Goal: Check status: Check status

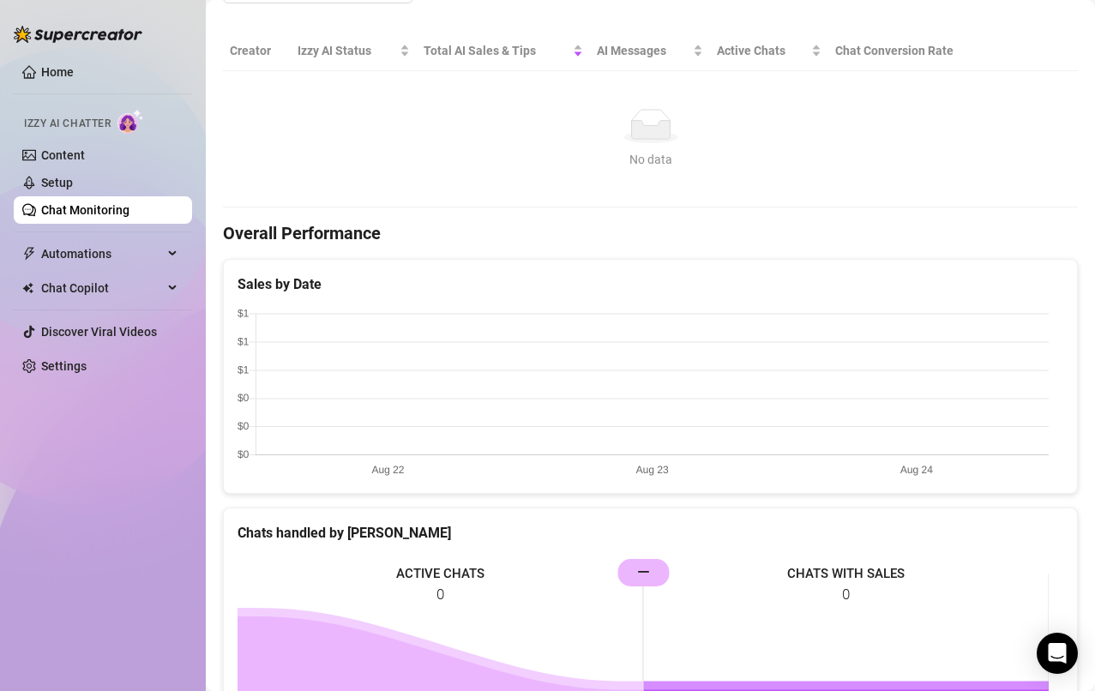
scroll to position [300, 0]
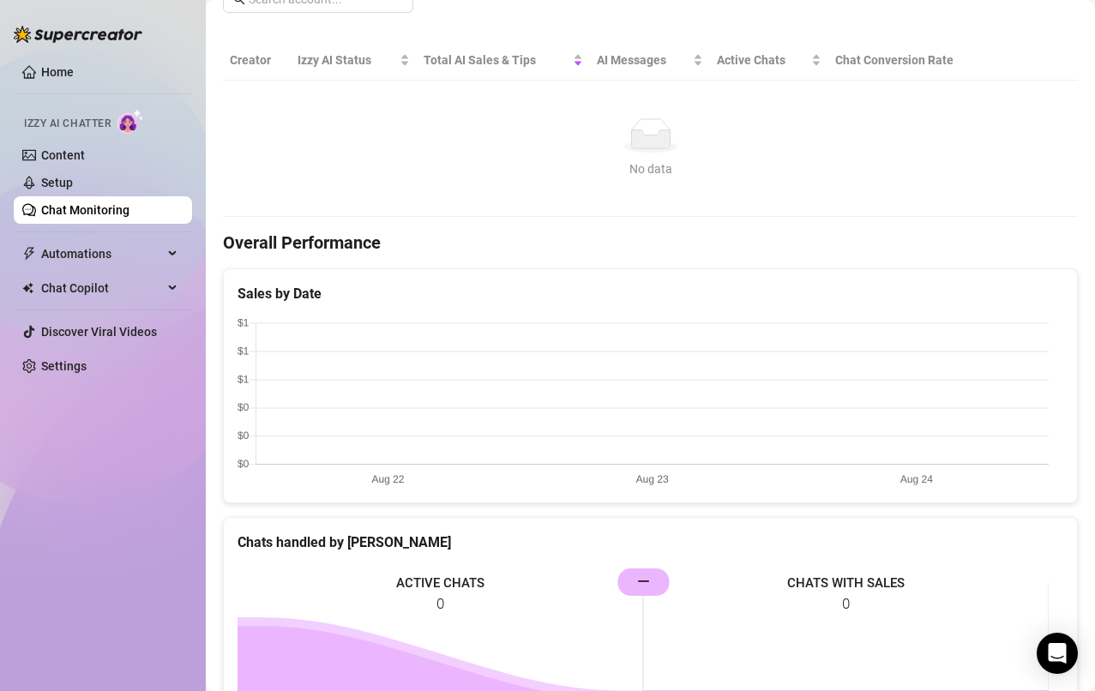
click at [58, 158] on link "Content" at bounding box center [63, 155] width 44 height 14
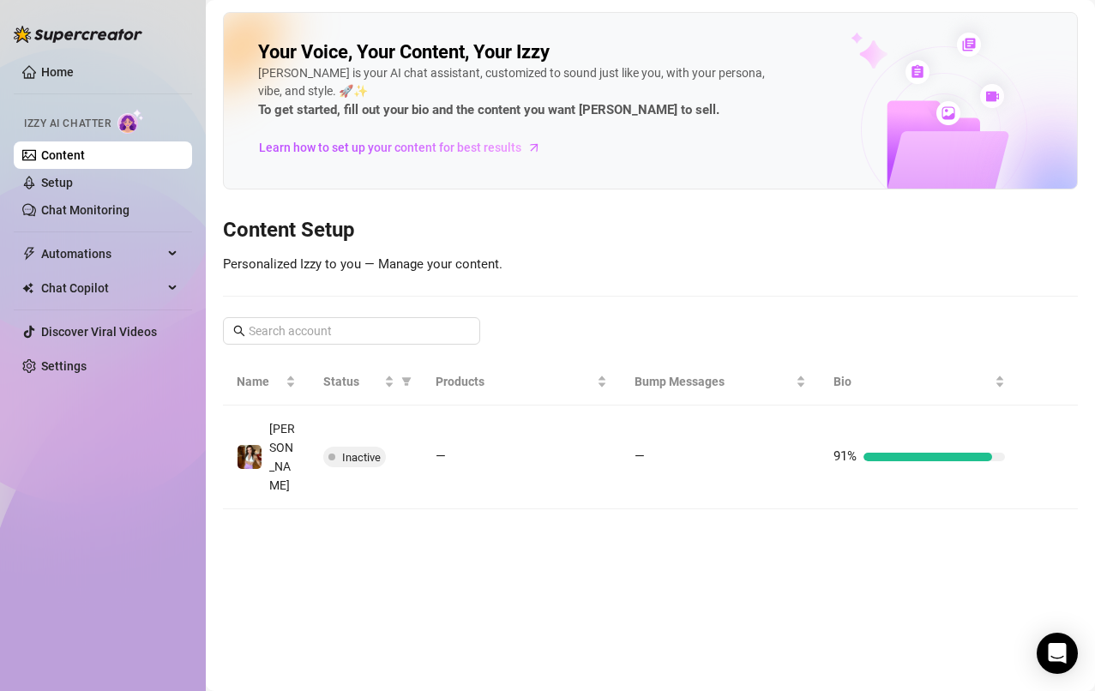
click at [46, 75] on link "Home" at bounding box center [57, 72] width 33 height 14
click at [54, 79] on link "Home" at bounding box center [57, 72] width 33 height 14
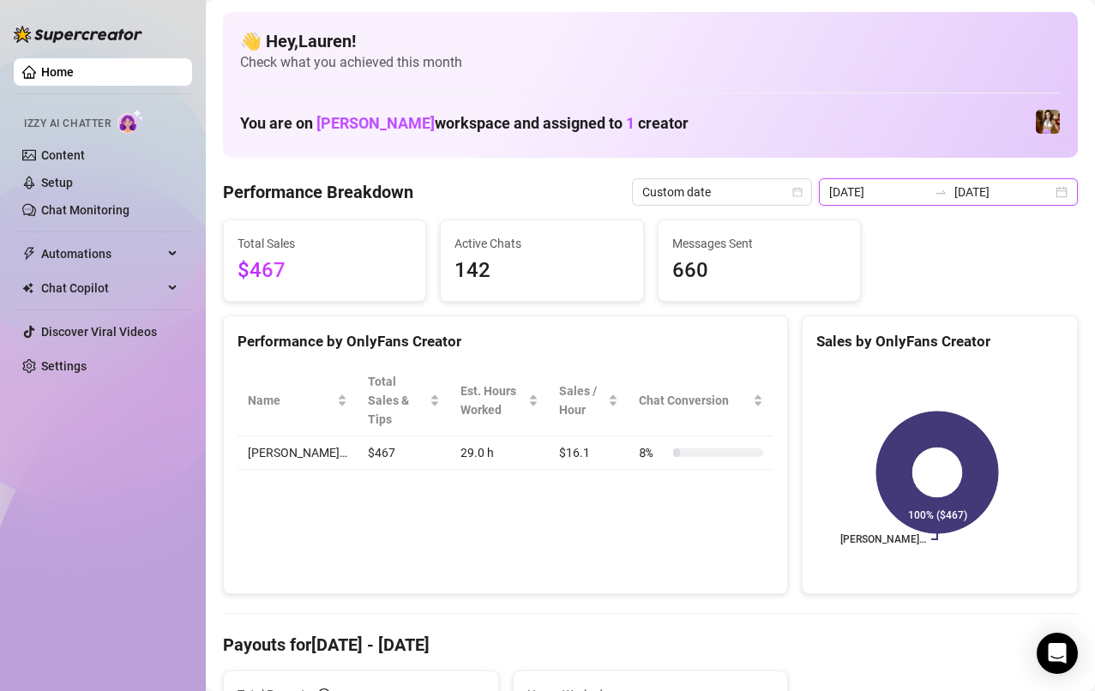
click at [1031, 192] on input "[DATE]" at bounding box center [1004, 192] width 98 height 19
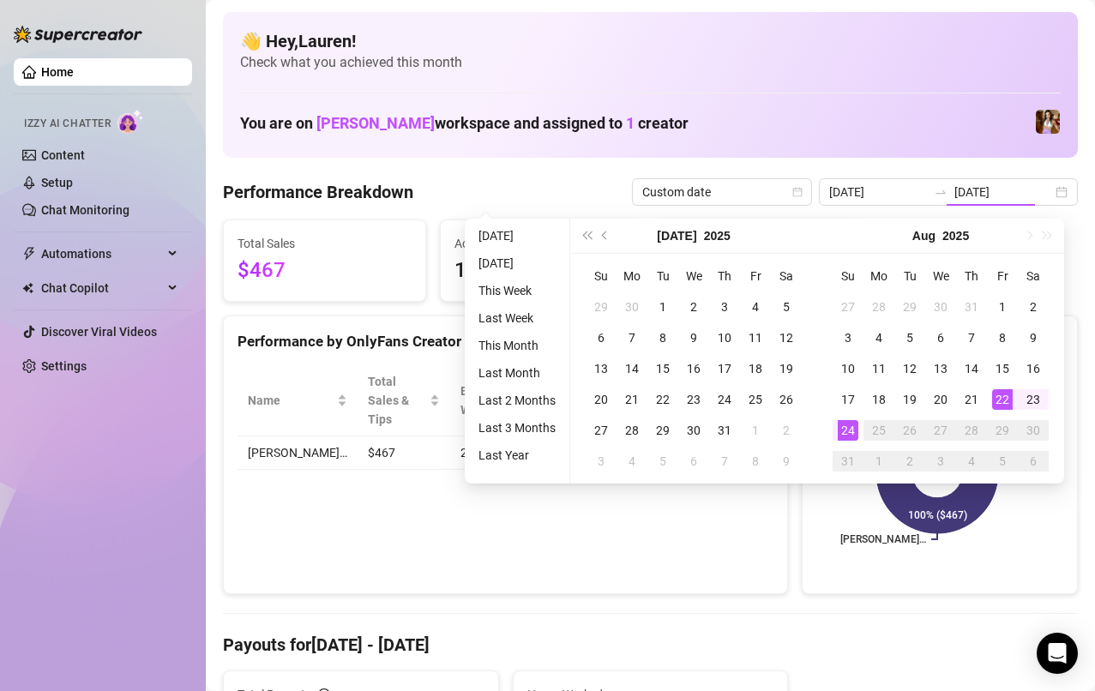
click at [1004, 409] on div "22" at bounding box center [1002, 399] width 21 height 21
click at [846, 431] on div "24" at bounding box center [848, 430] width 21 height 21
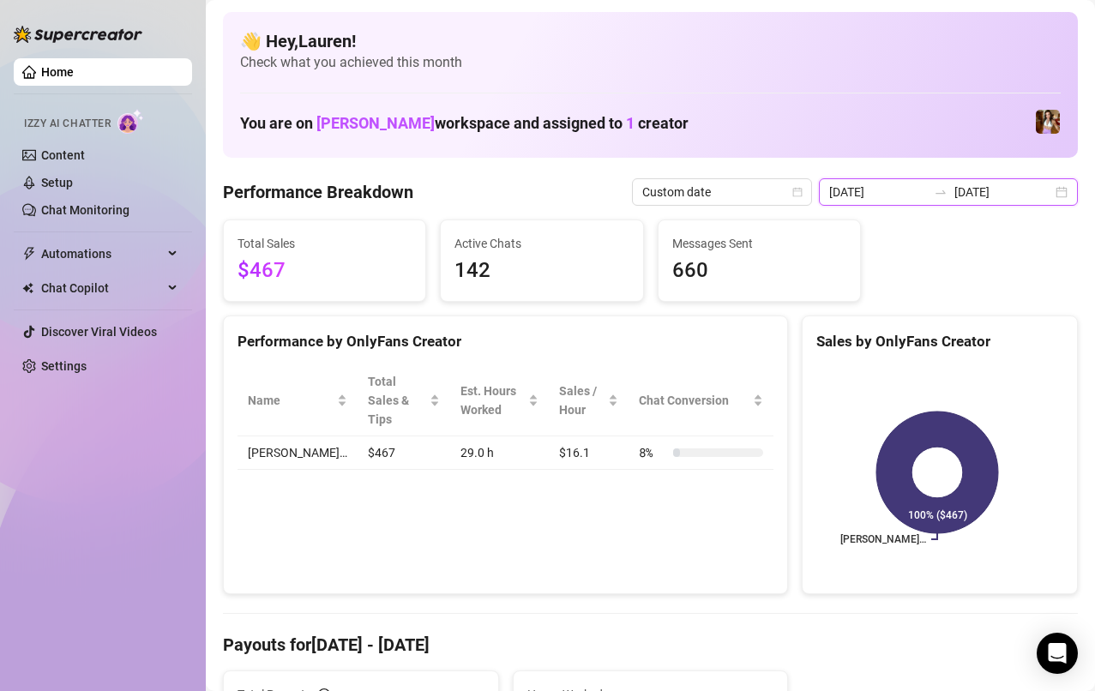
click at [1035, 191] on input "[DATE]" at bounding box center [1004, 192] width 98 height 19
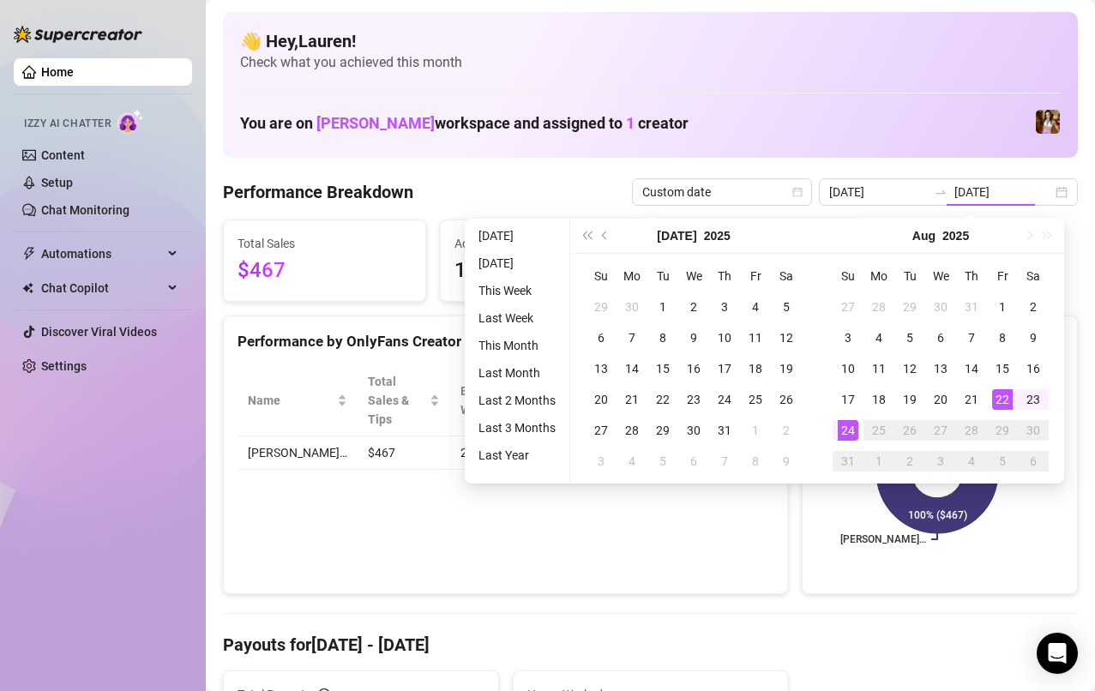
click at [993, 355] on td "15" at bounding box center [1002, 368] width 31 height 31
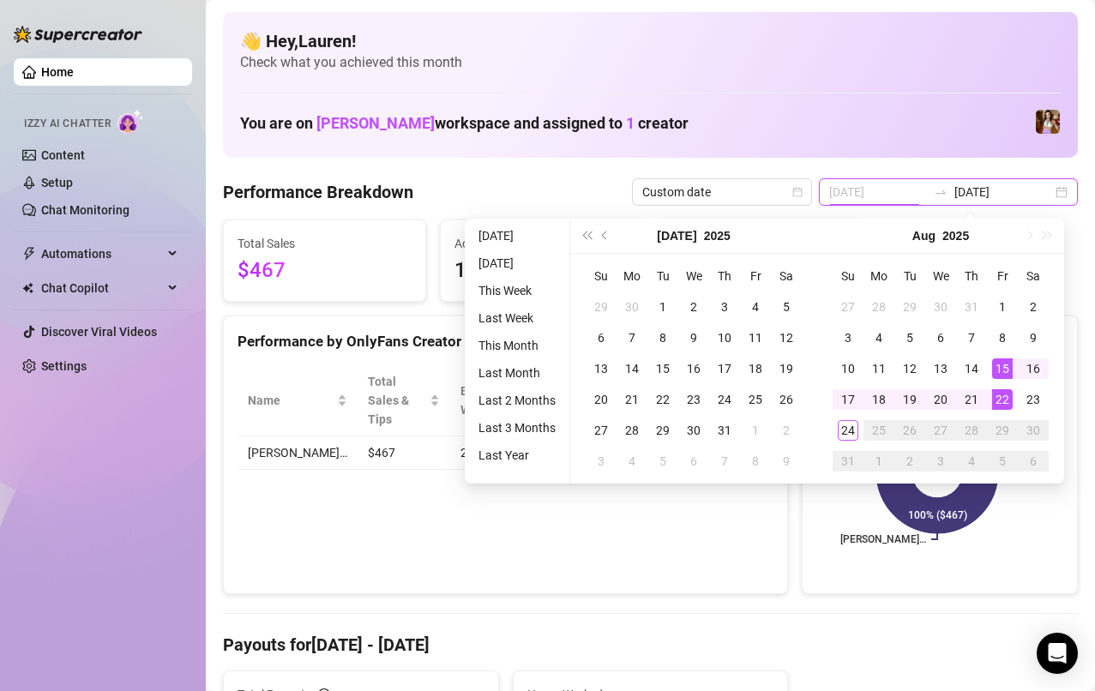
type input "[DATE]"
click at [1002, 338] on div "8" at bounding box center [1002, 338] width 21 height 21
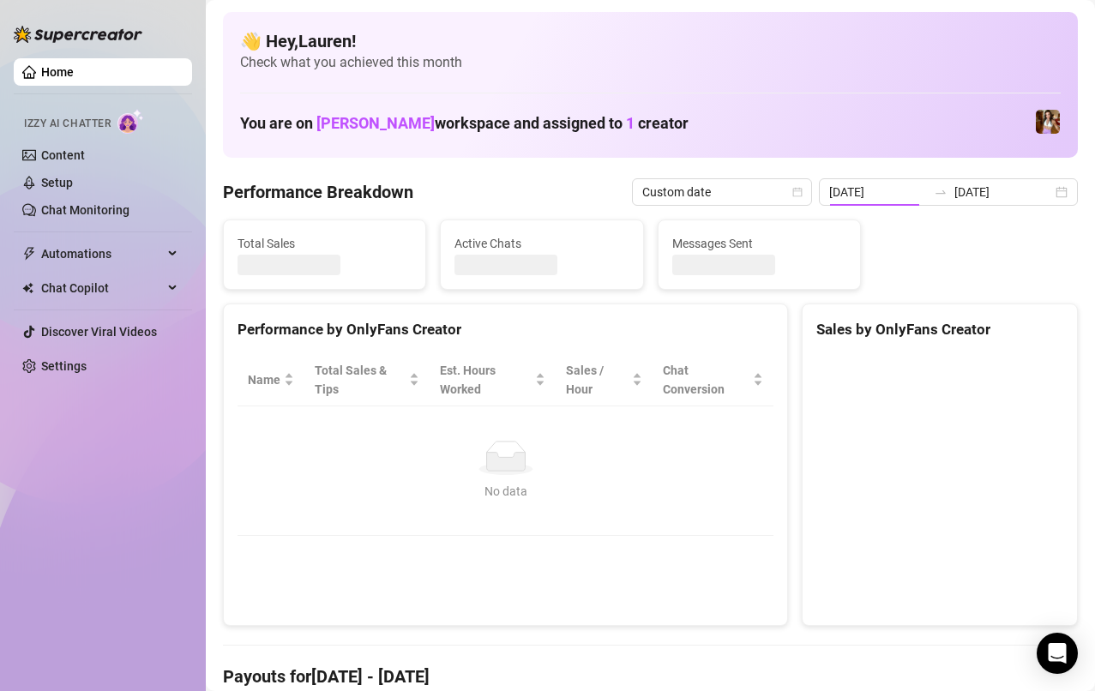
click at [999, 341] on div at bounding box center [940, 482] width 274 height 285
type input "[DATE]"
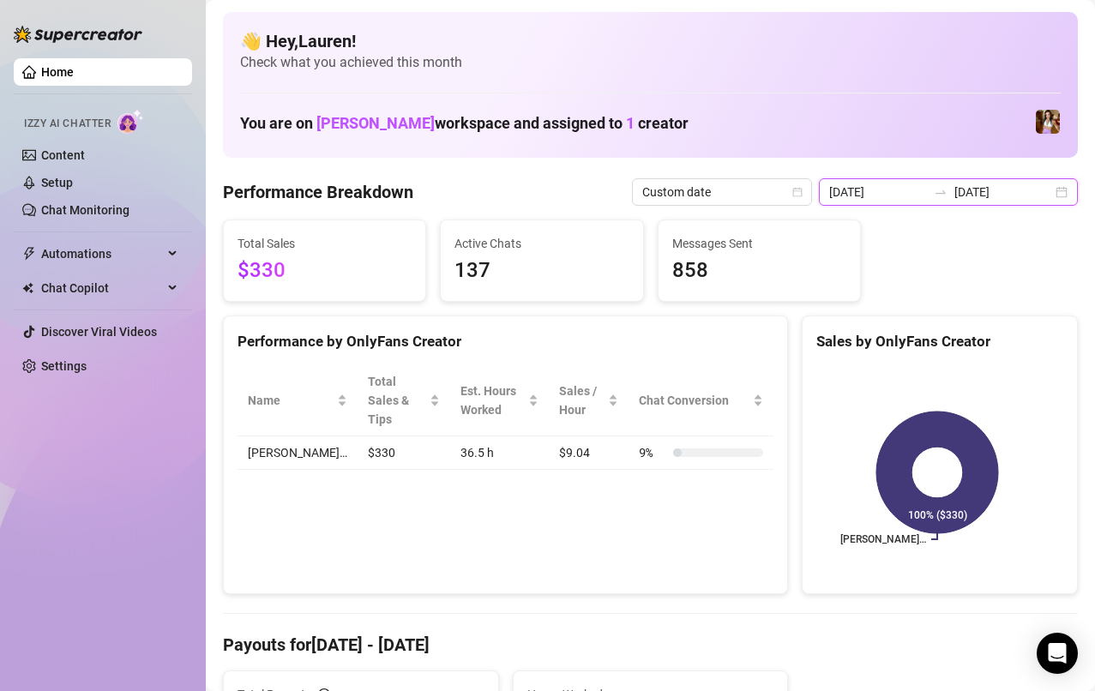
click at [1033, 201] on input "[DATE]" at bounding box center [1004, 192] width 98 height 19
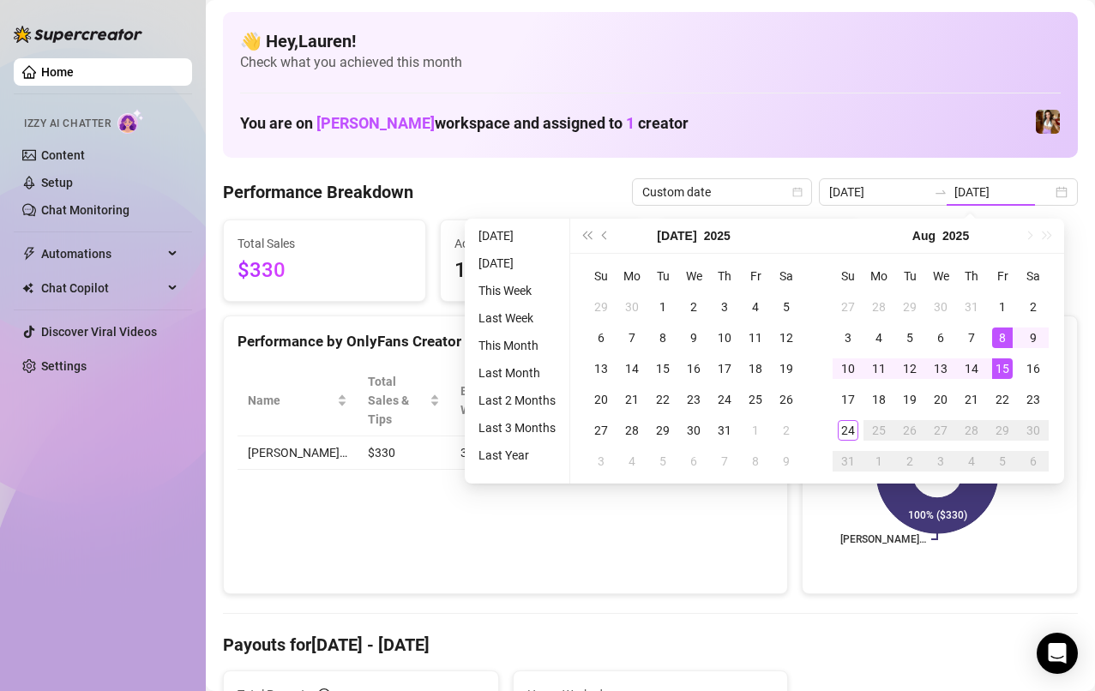
click at [990, 647] on h4 "Payouts for [DATE] - [DATE]" at bounding box center [650, 645] width 855 height 24
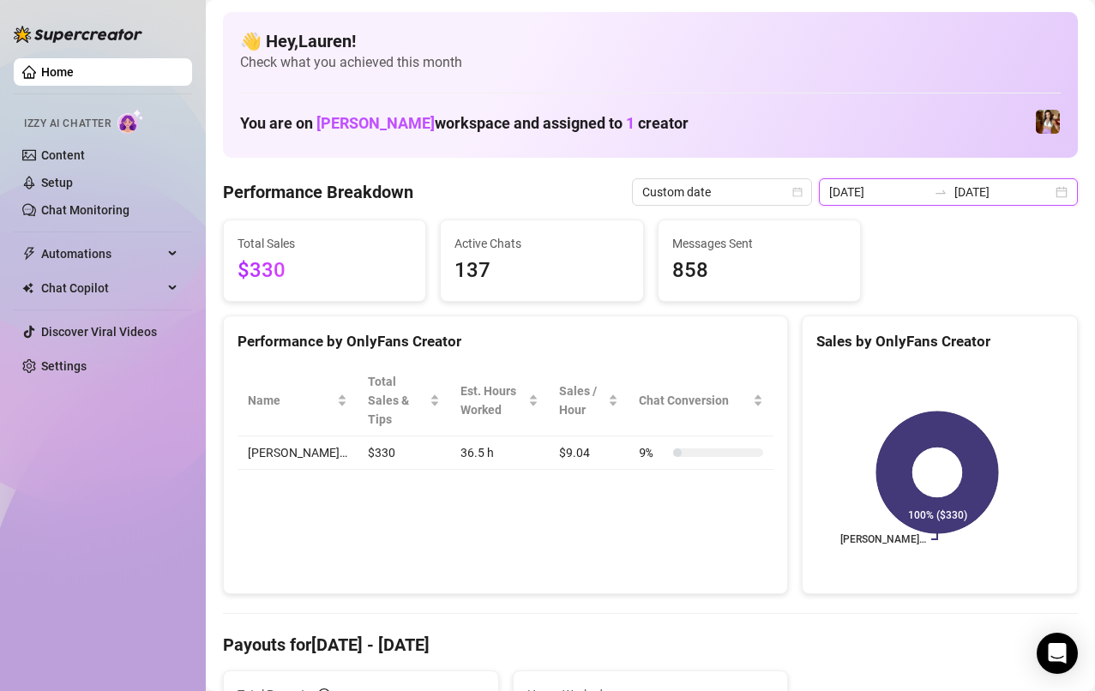
click at [1035, 198] on input "[DATE]" at bounding box center [1004, 192] width 98 height 19
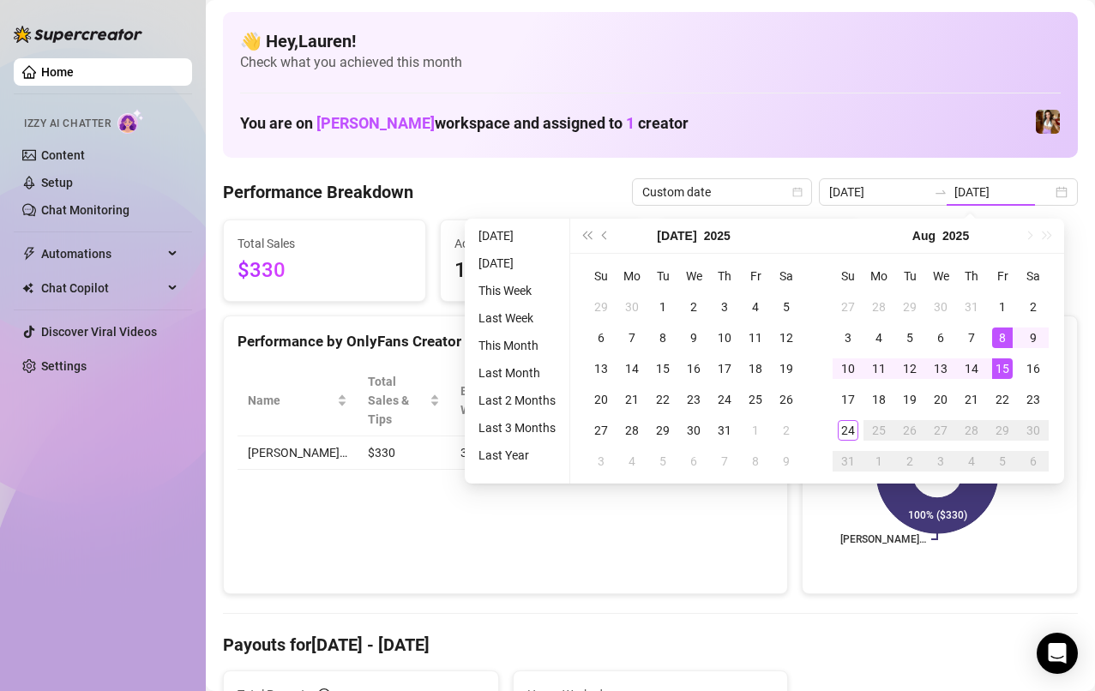
click at [1004, 342] on div "8" at bounding box center [1002, 338] width 21 height 21
click at [997, 380] on td "15" at bounding box center [1002, 368] width 31 height 31
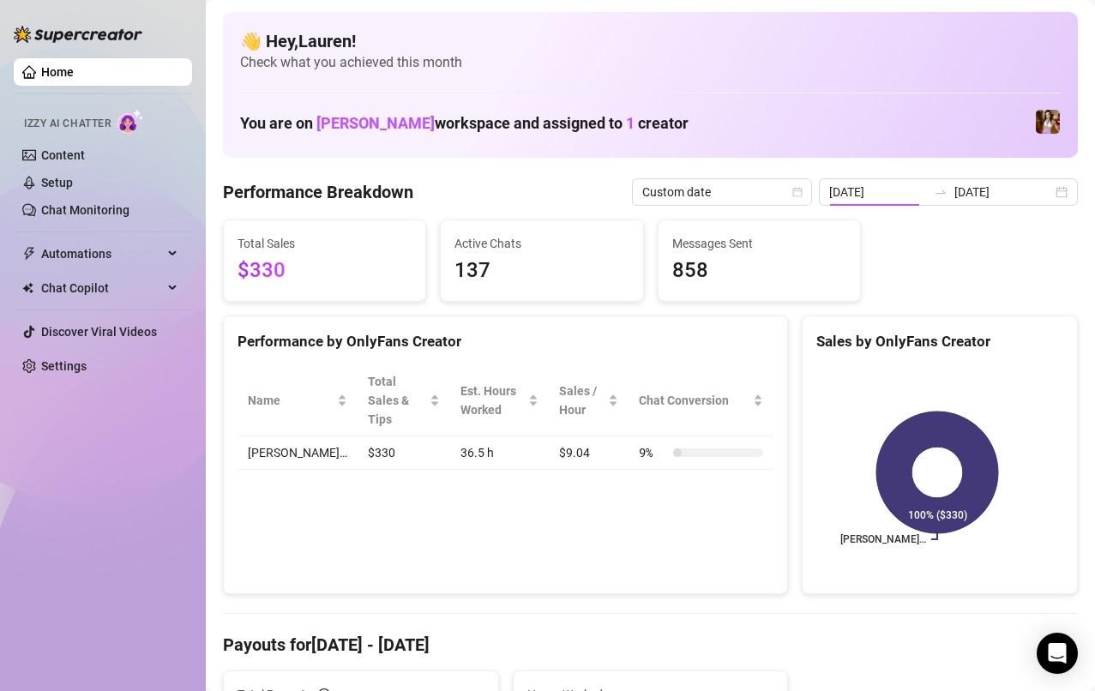
type input "[DATE]"
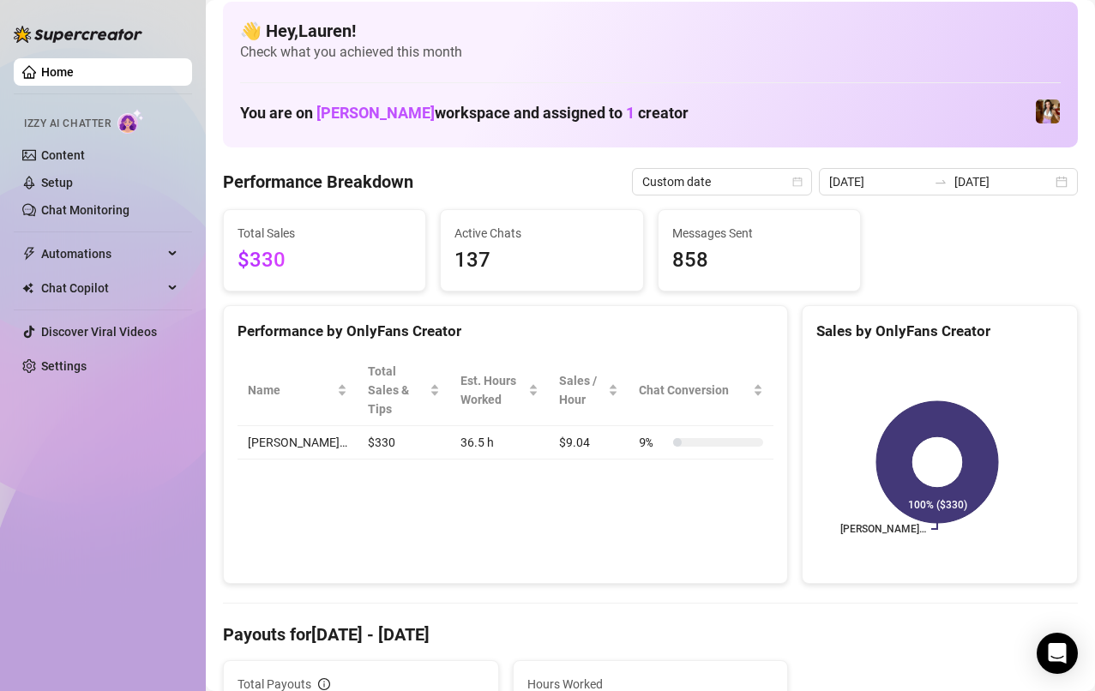
scroll to position [4, 0]
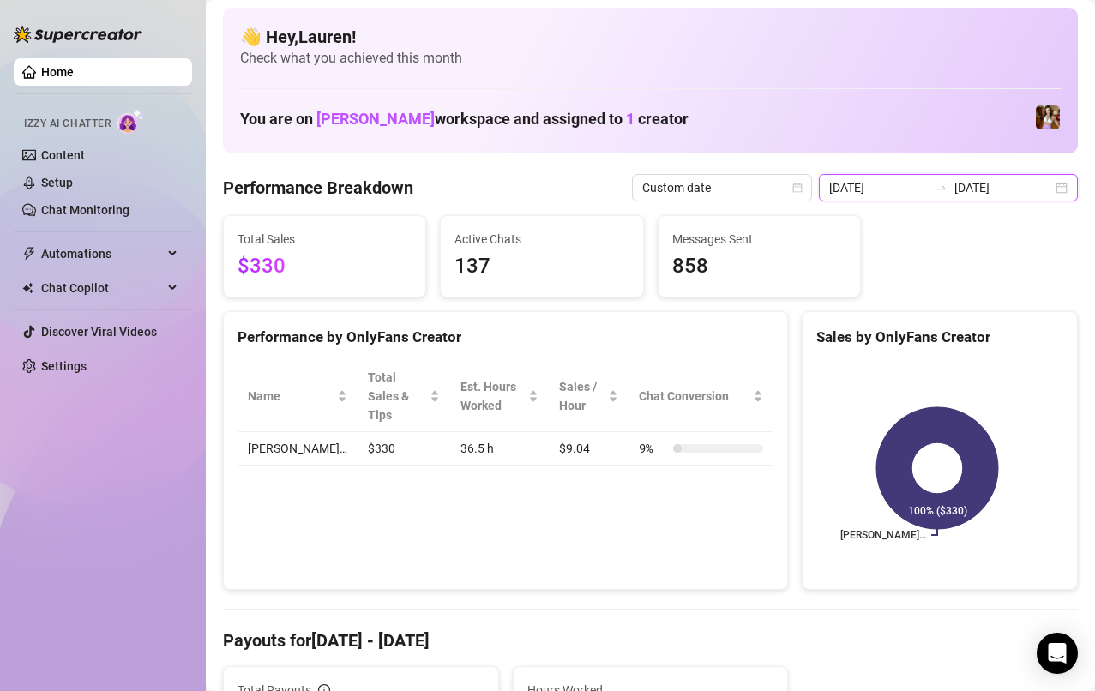
click at [1036, 189] on input "[DATE]" at bounding box center [1004, 187] width 98 height 19
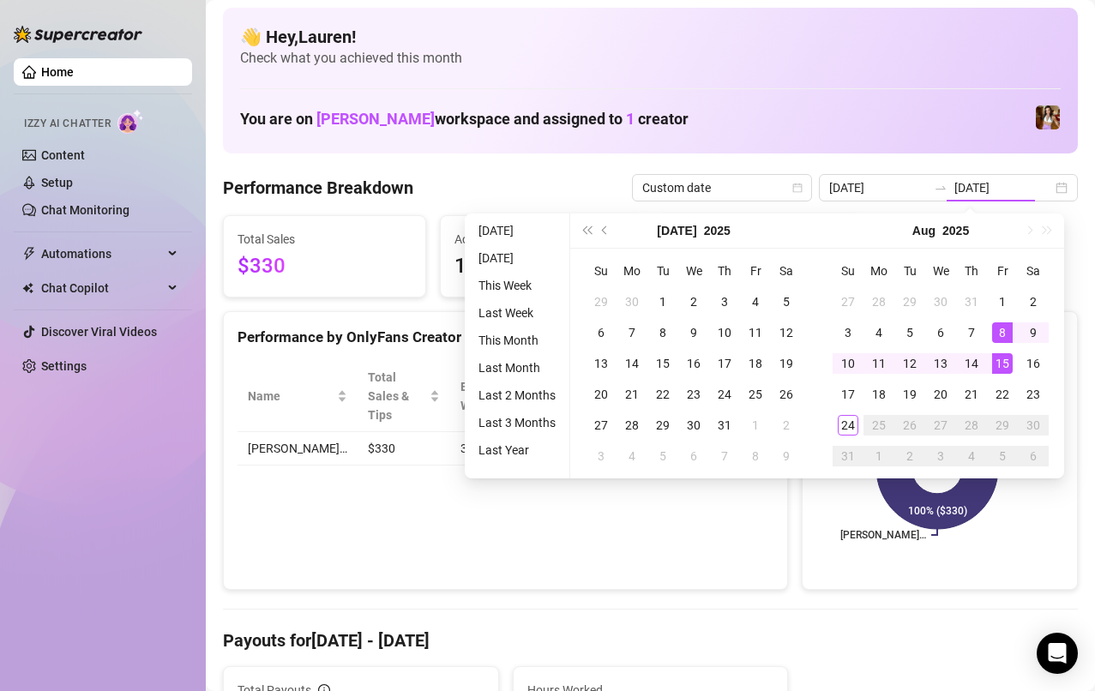
click at [1006, 370] on div "15" at bounding box center [1002, 363] width 21 height 21
click at [971, 395] on div "21" at bounding box center [971, 394] width 21 height 21
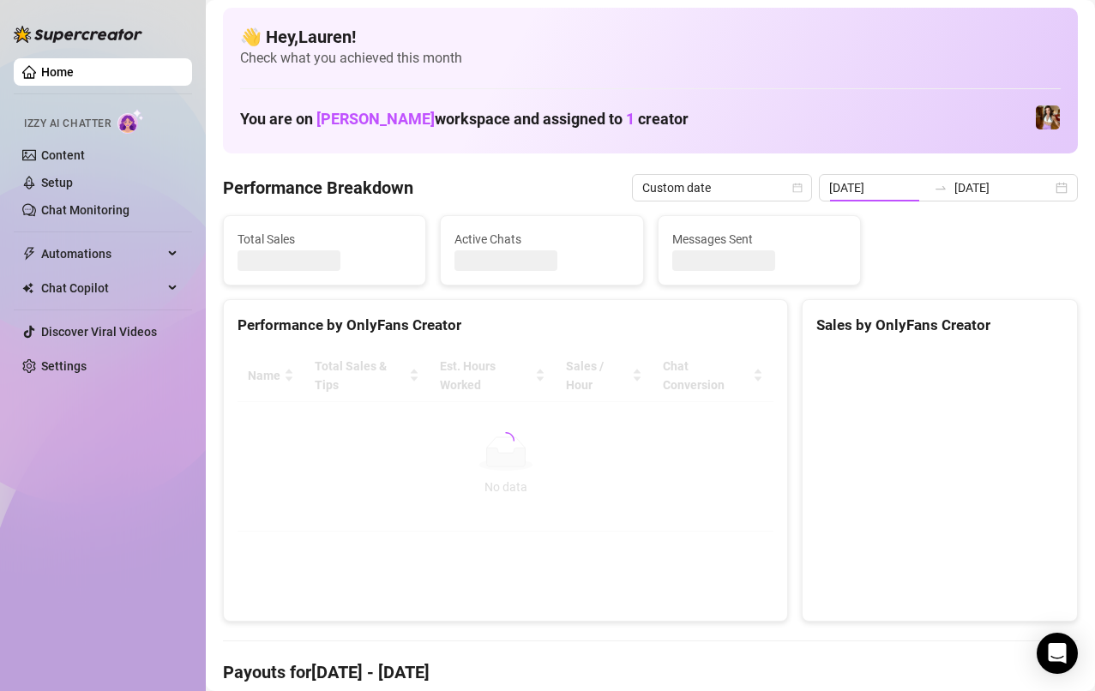
type input "[DATE]"
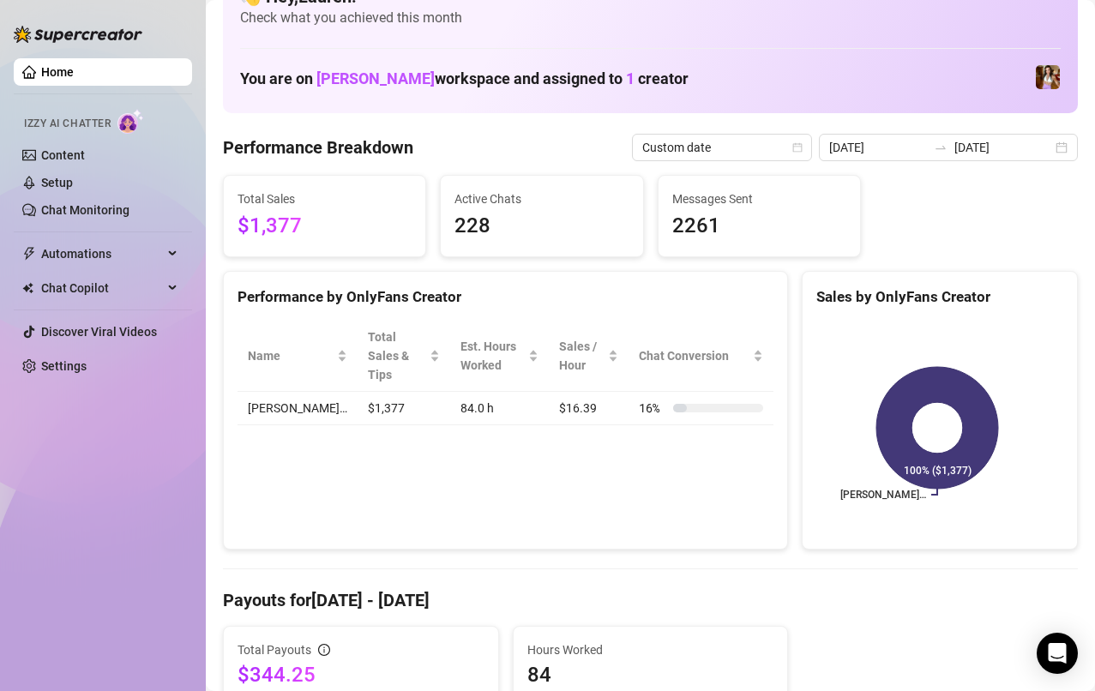
scroll to position [0, 0]
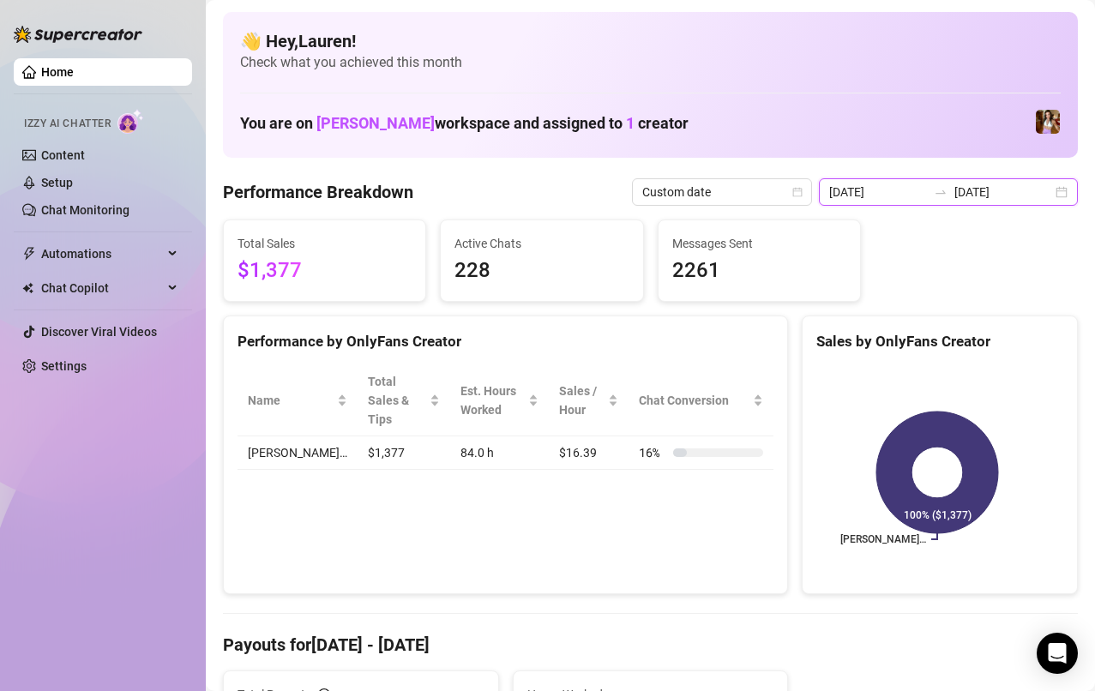
click at [1033, 196] on input "[DATE]" at bounding box center [1004, 192] width 98 height 19
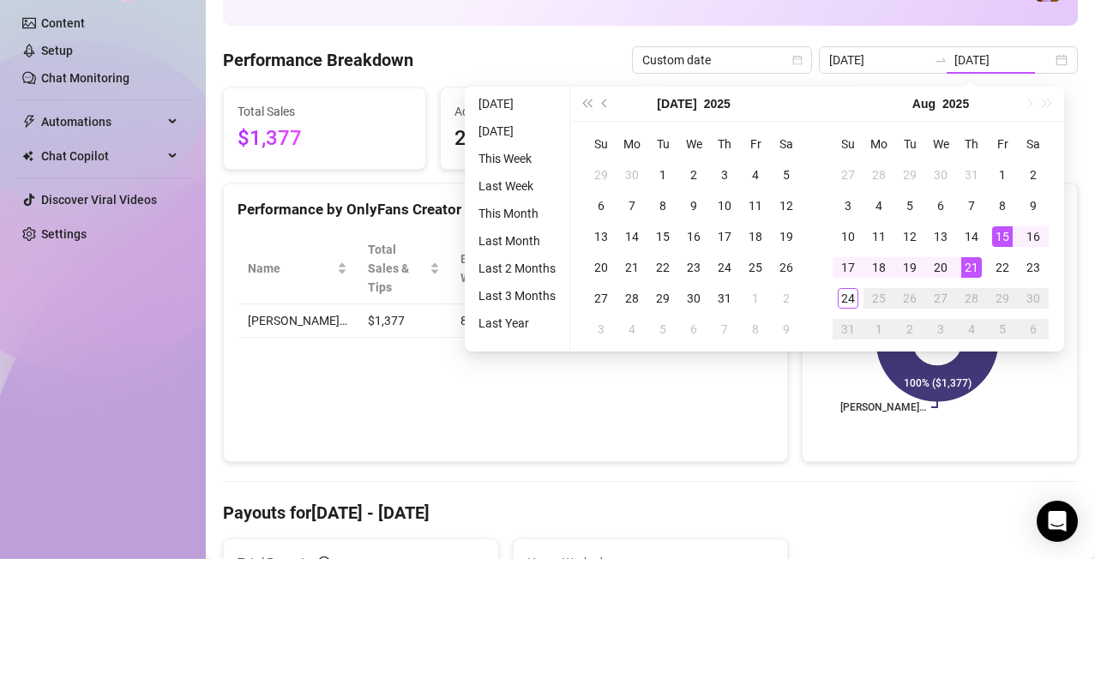
click at [1001, 407] on div "22" at bounding box center [1002, 399] width 21 height 21
type input "[DATE]"
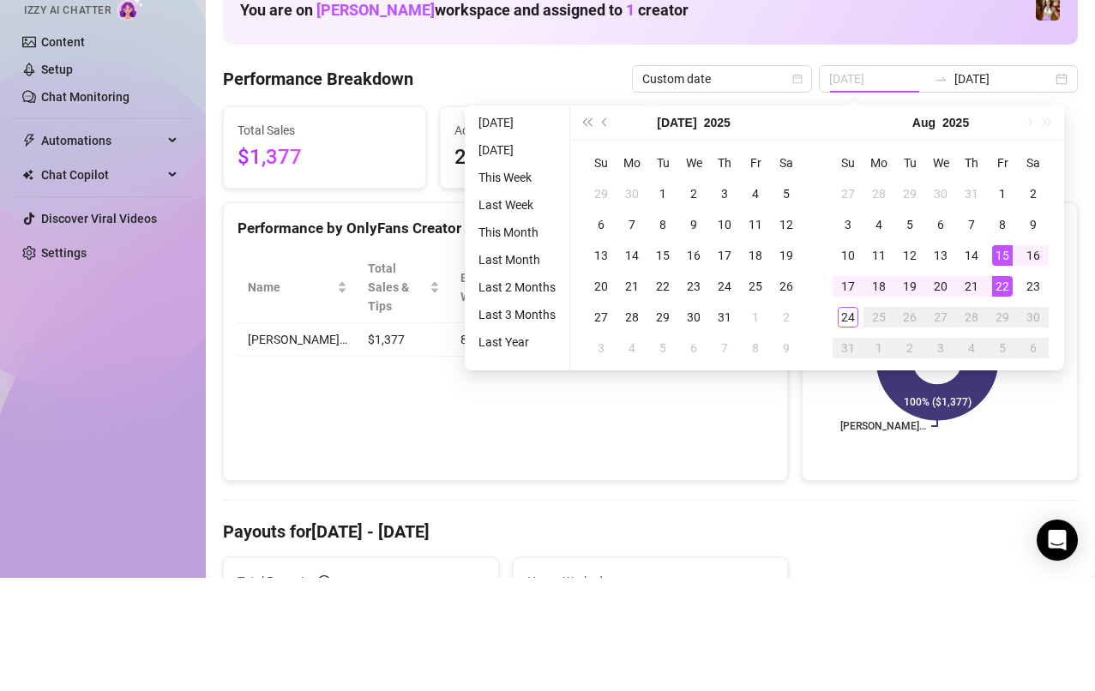
click at [840, 437] on div "24" at bounding box center [848, 430] width 21 height 21
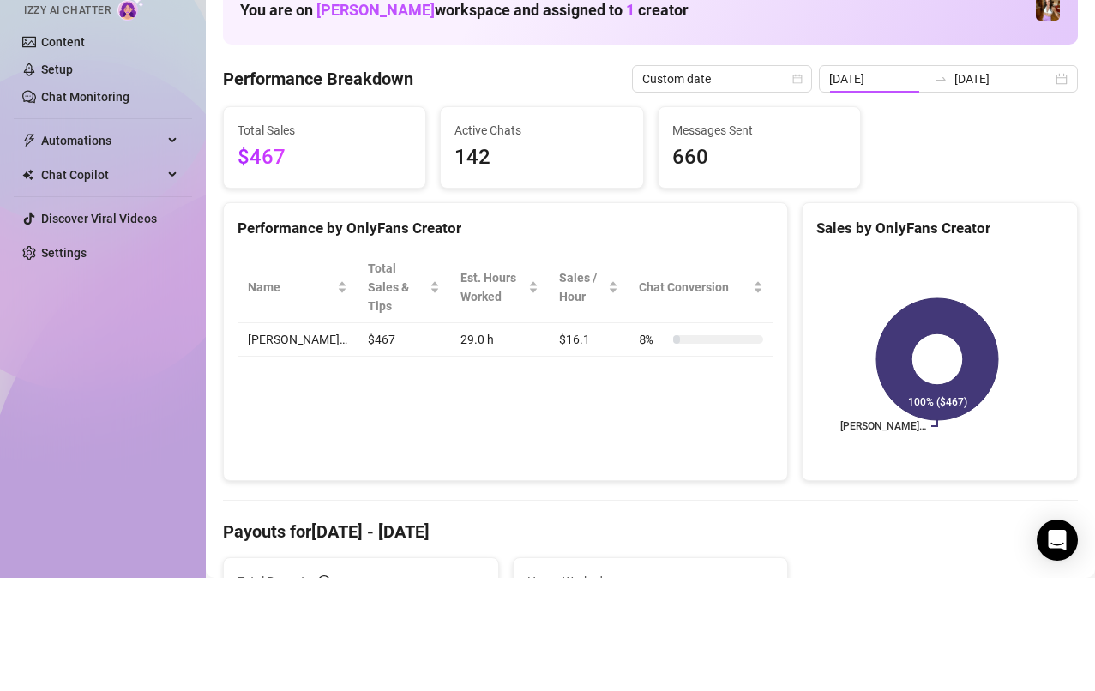
type input "[DATE]"
